Goal: Find specific page/section: Find specific page/section

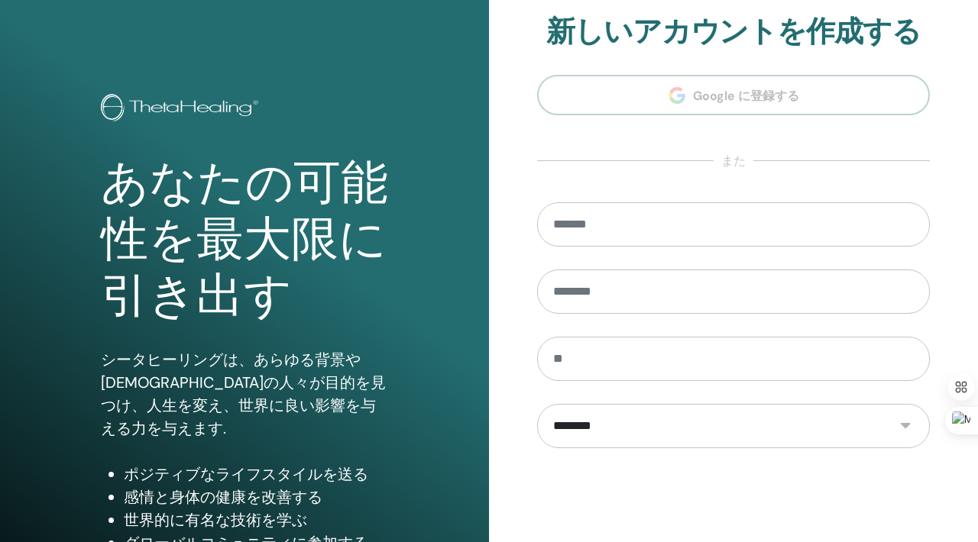
scroll to position [44, 0]
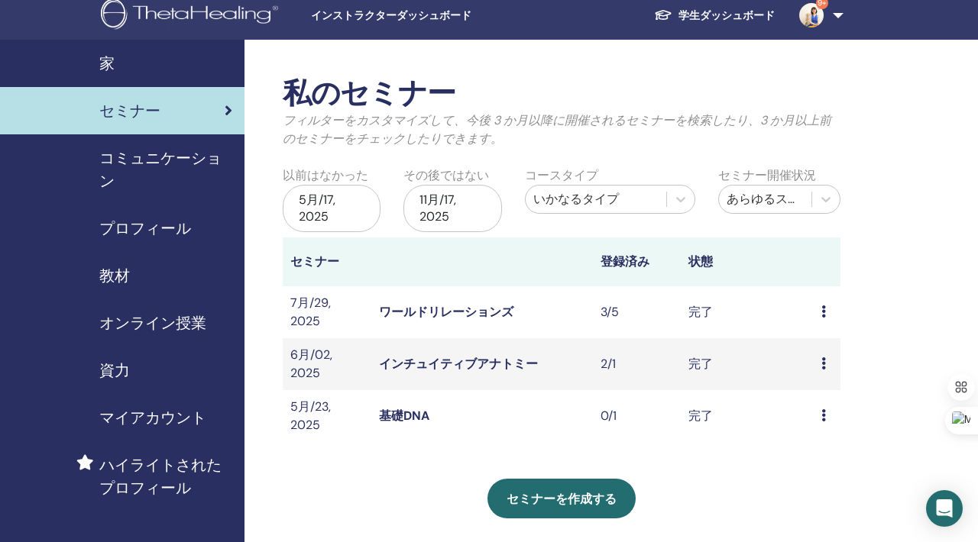
scroll to position [11, 0]
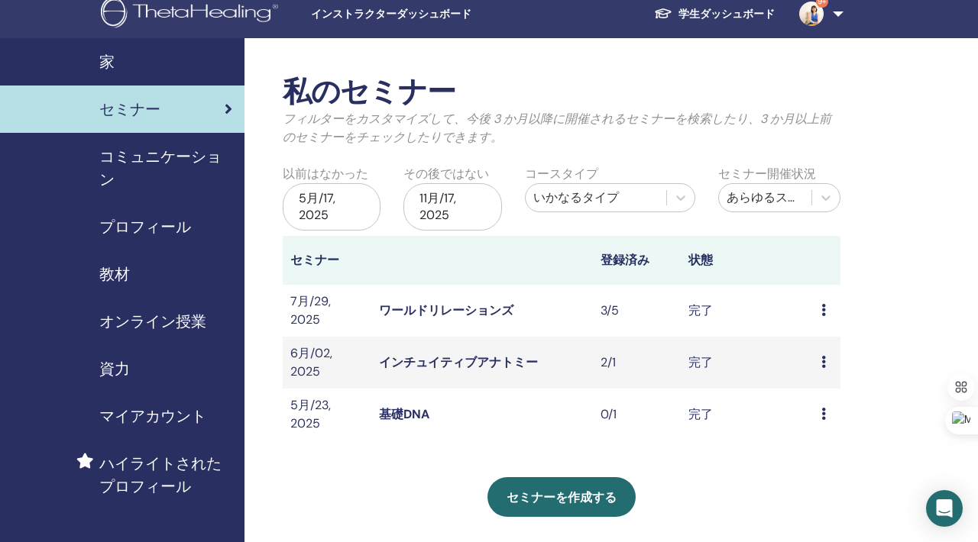
click at [818, 310] on td "プレビュー 出席者" at bounding box center [826, 311] width 27 height 52
click at [822, 309] on icon at bounding box center [823, 310] width 5 height 12
click at [822, 341] on link "出席者" at bounding box center [818, 345] width 37 height 16
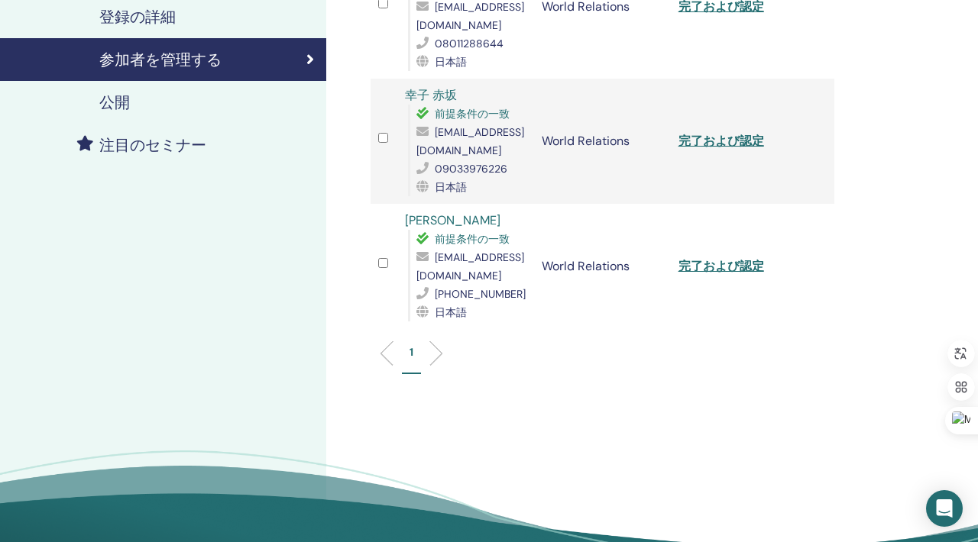
scroll to position [297, 0]
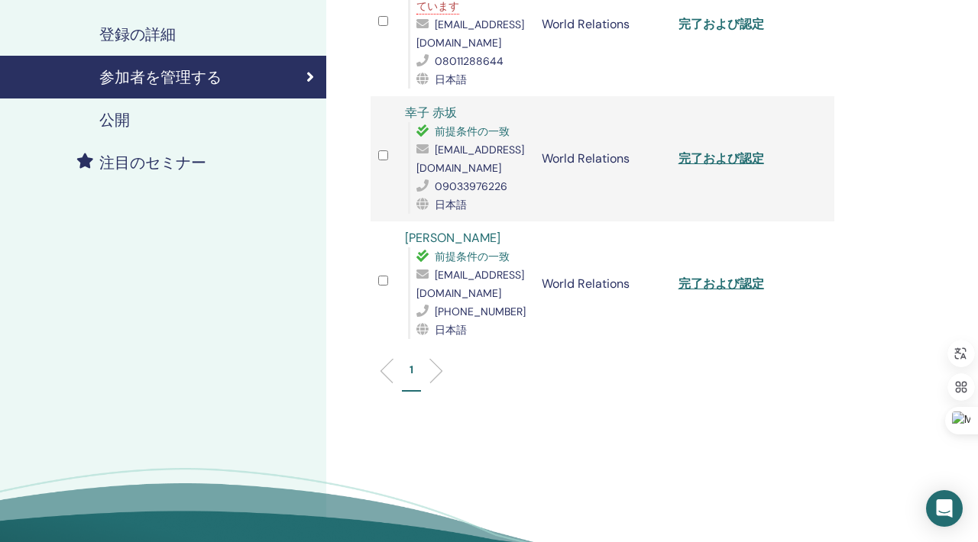
click at [722, 27] on link "完了および認定" at bounding box center [721, 24] width 86 height 16
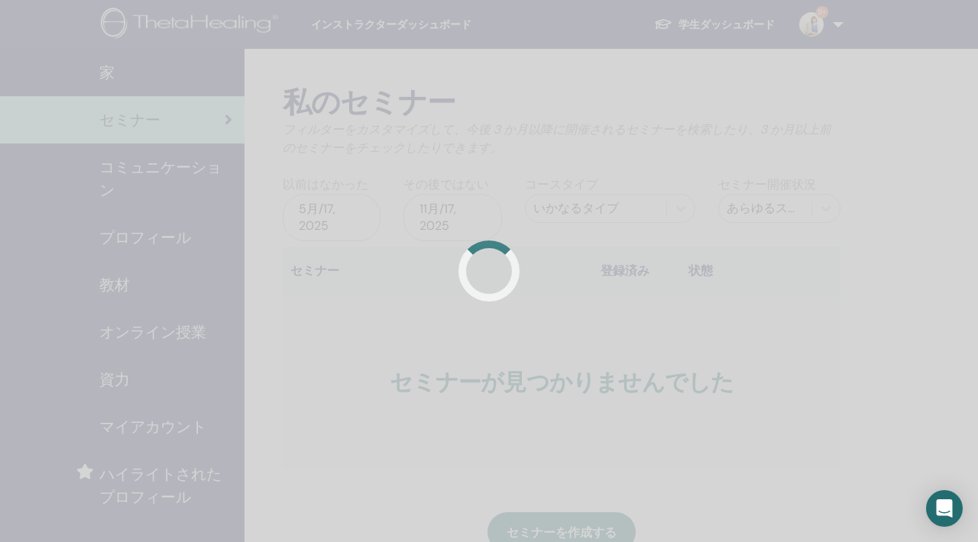
scroll to position [11, 0]
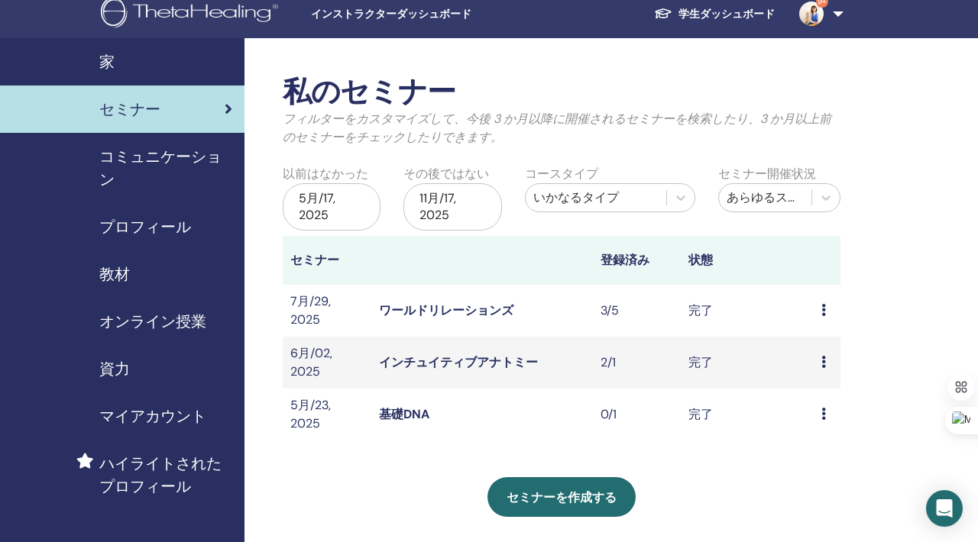
click at [128, 268] on span "教材" at bounding box center [114, 274] width 31 height 23
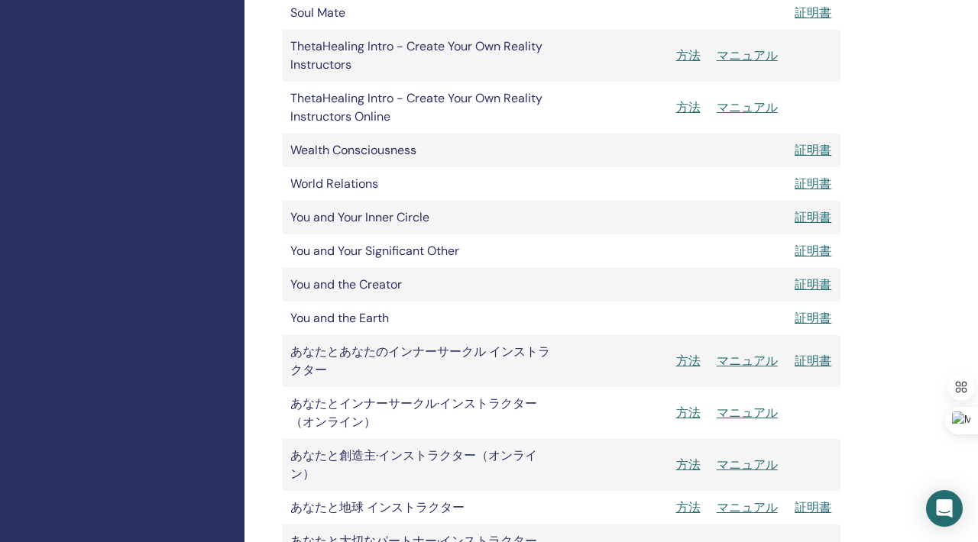
scroll to position [1062, 0]
